Goal: Task Accomplishment & Management: Use online tool/utility

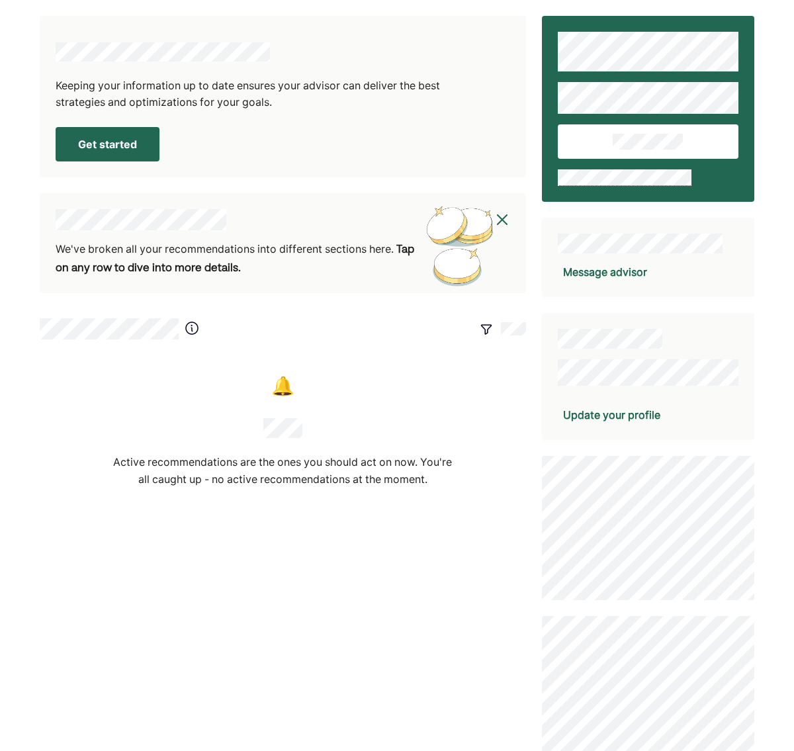
click at [132, 144] on button "Get started" at bounding box center [108, 144] width 104 height 34
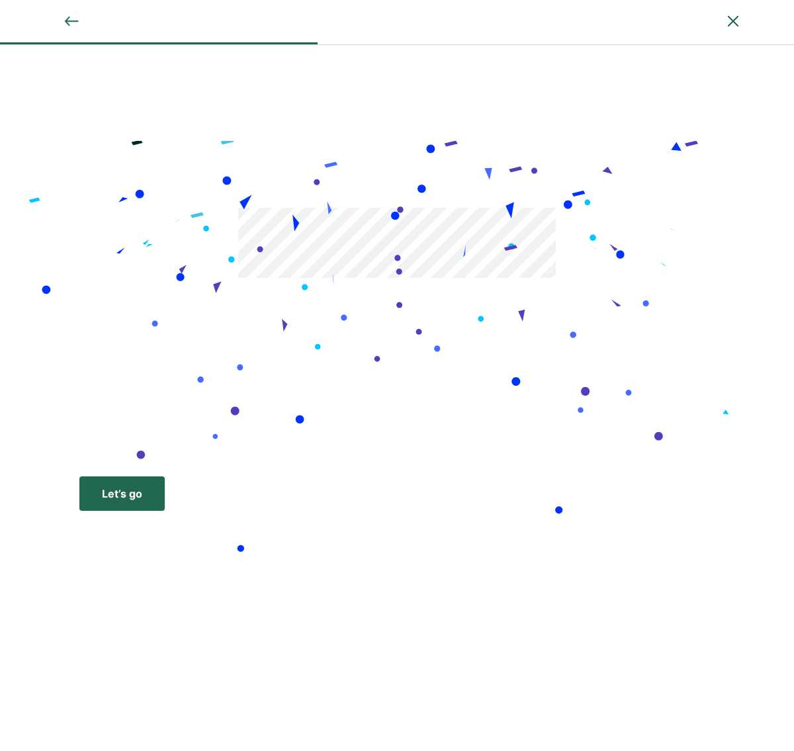
click at [118, 494] on div "Let’s go" at bounding box center [122, 494] width 40 height 16
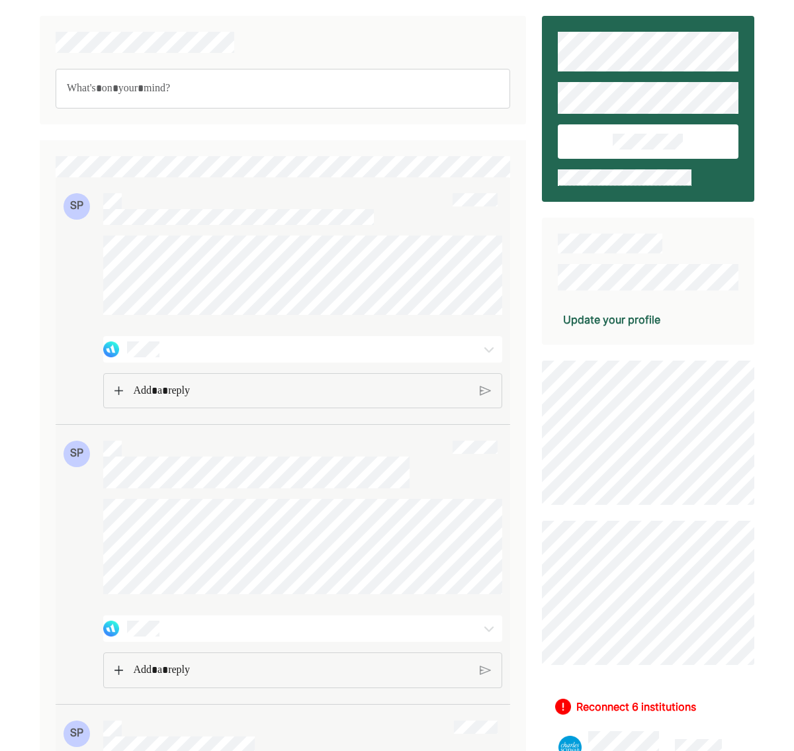
click at [162, 83] on p "Rich Text Editor. Editing area: main" at bounding box center [283, 88] width 432 height 17
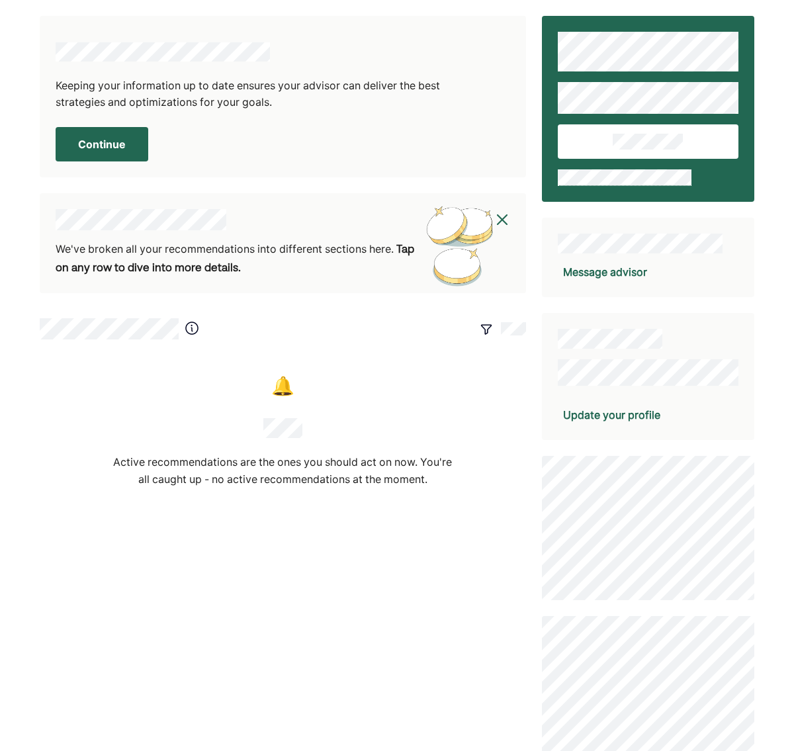
click at [123, 149] on button "Continue" at bounding box center [102, 144] width 93 height 34
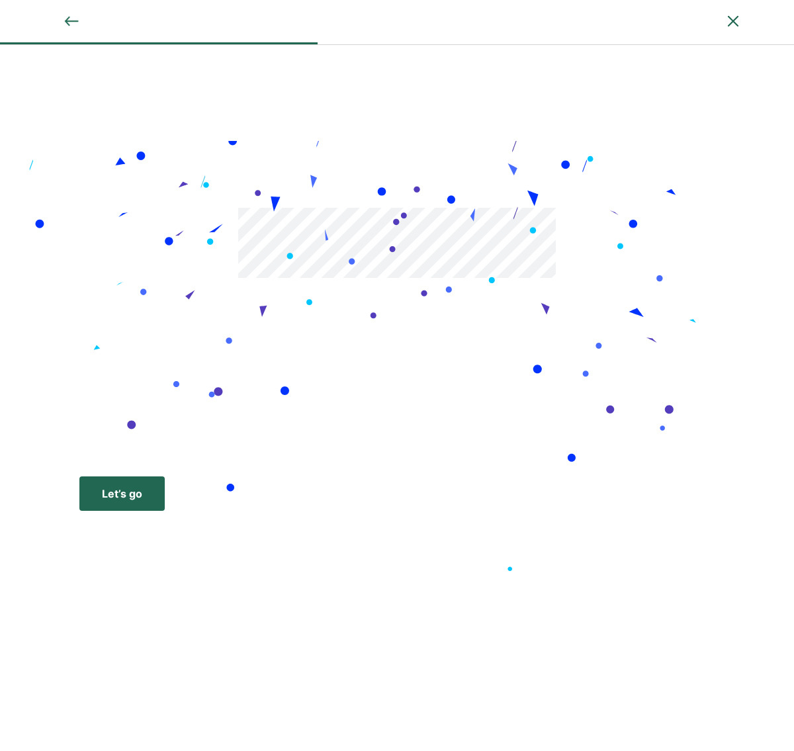
click at [125, 484] on button "Let’s go Save Let’s go" at bounding box center [121, 494] width 85 height 34
